Goal: Navigation & Orientation: Find specific page/section

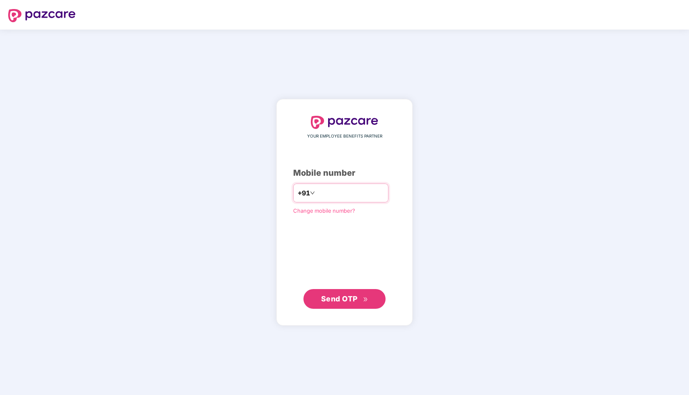
type input "**********"
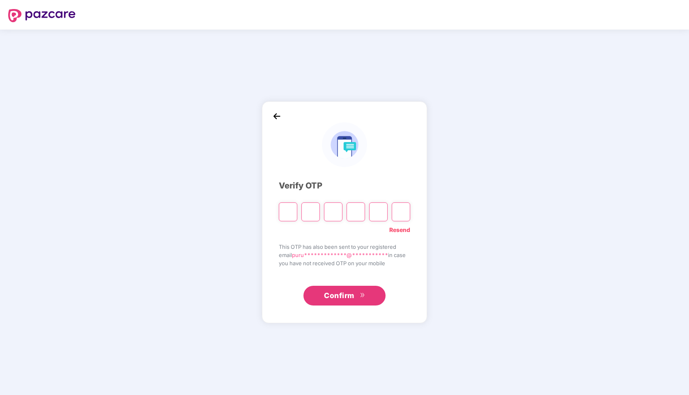
type input "*"
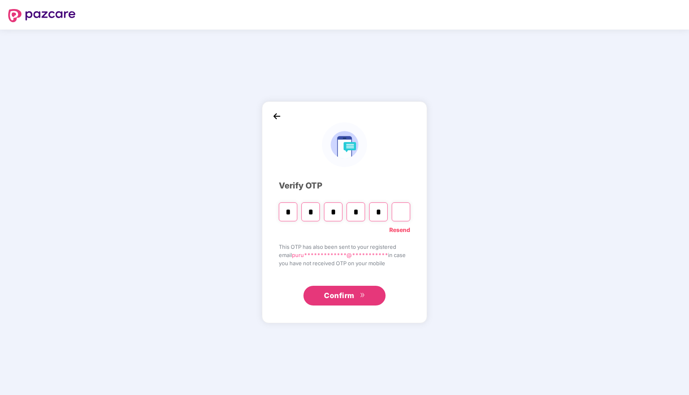
type input "*"
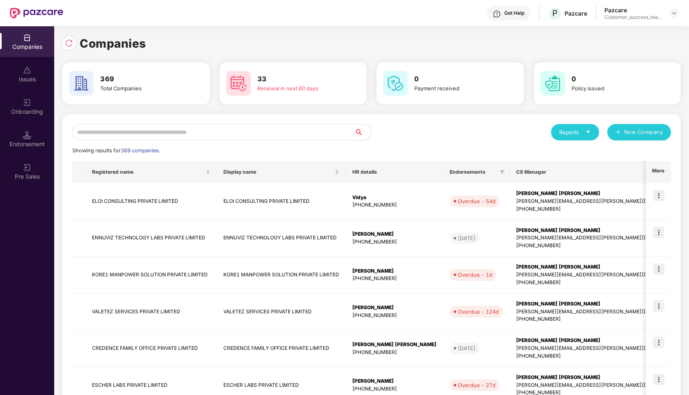
click at [265, 131] on input "text" at bounding box center [213, 132] width 282 height 16
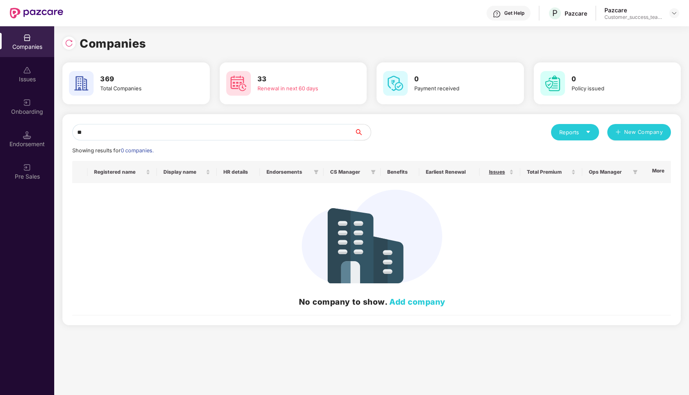
type input "*"
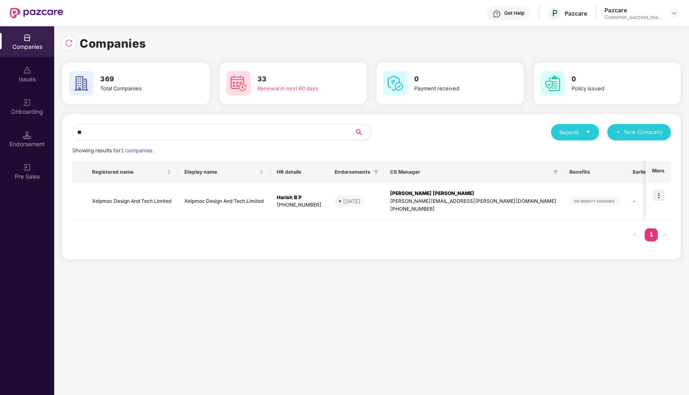
type input "*"
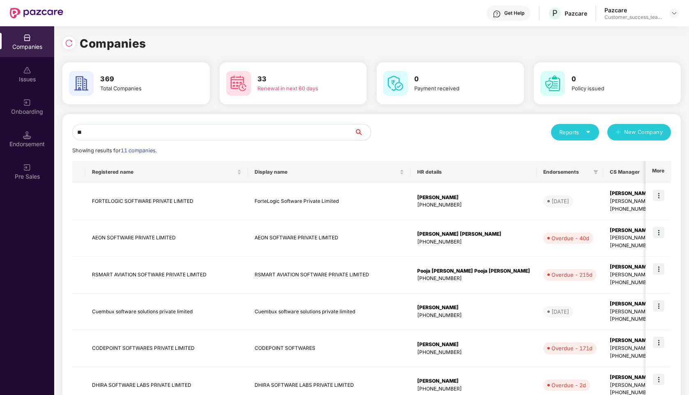
type input "*"
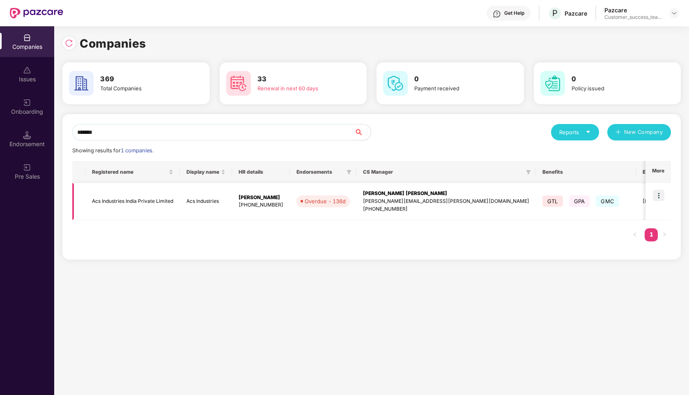
type input "*******"
click at [664, 198] on img at bounding box center [659, 196] width 12 height 12
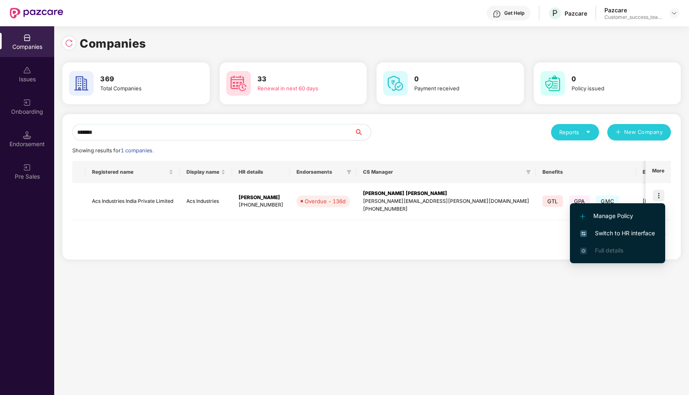
click at [603, 232] on span "Switch to HR interface" at bounding box center [617, 233] width 75 height 9
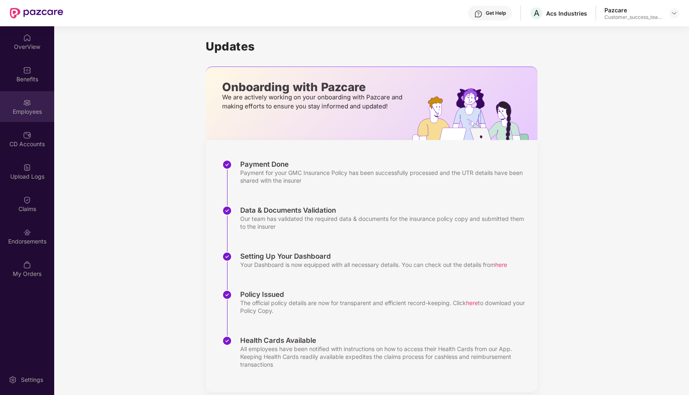
click at [25, 108] on div "Employees" at bounding box center [27, 112] width 54 height 8
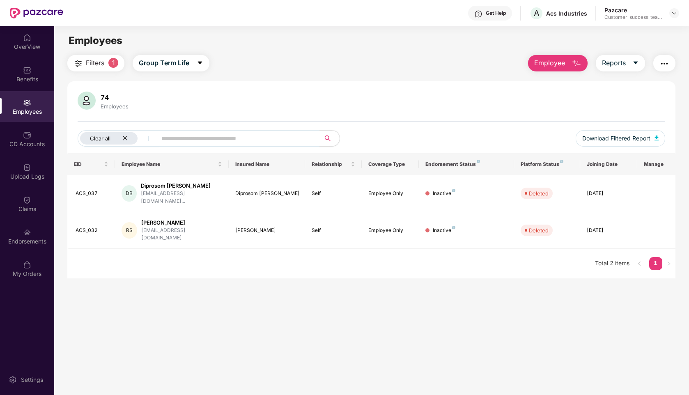
click at [129, 138] on div "Clear all" at bounding box center [109, 138] width 58 height 12
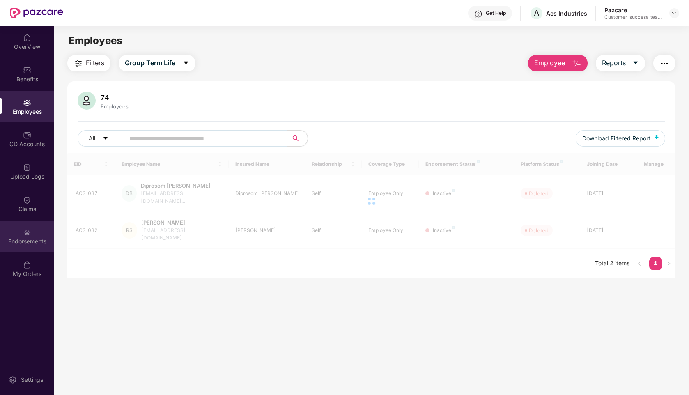
click at [15, 226] on div "Endorsements" at bounding box center [27, 236] width 54 height 31
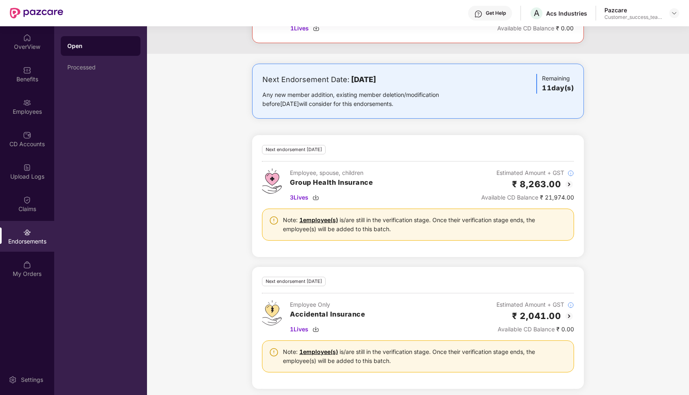
scroll to position [369, 0]
click at [295, 198] on span "3 Lives" at bounding box center [299, 198] width 18 height 9
